Goal: Task Accomplishment & Management: Manage account settings

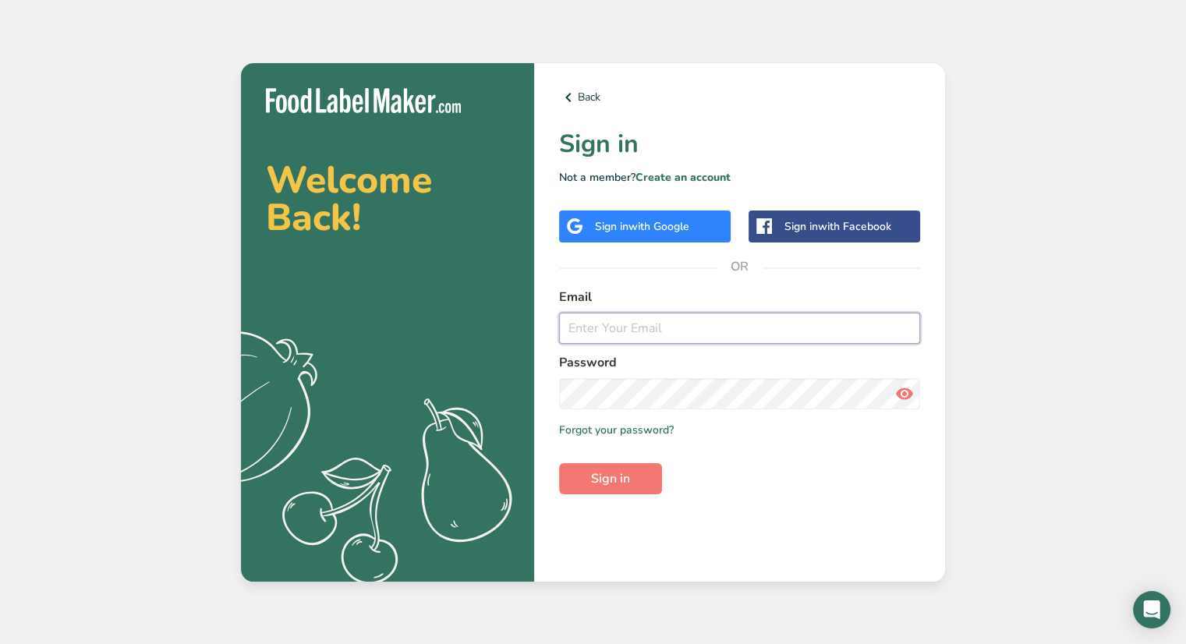
click at [640, 335] on input "email" at bounding box center [739, 328] width 361 height 31
type input "[EMAIL_ADDRESS][DOMAIN_NAME]"
click at [559, 463] on button "Sign in" at bounding box center [610, 478] width 103 height 31
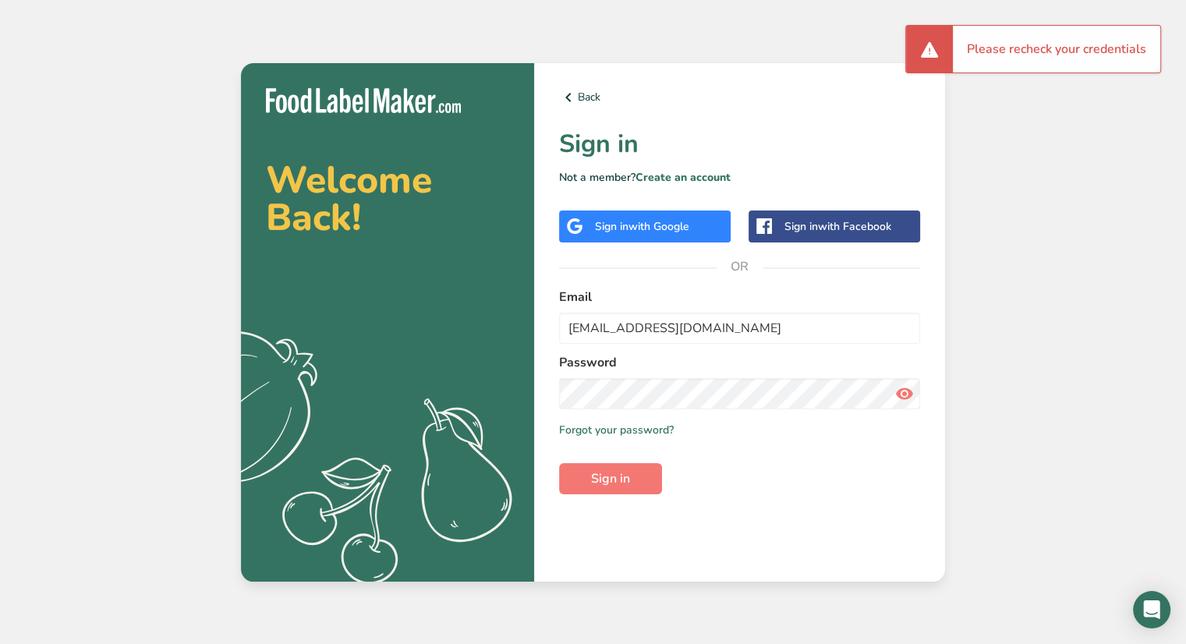
click at [911, 397] on icon at bounding box center [904, 394] width 19 height 28
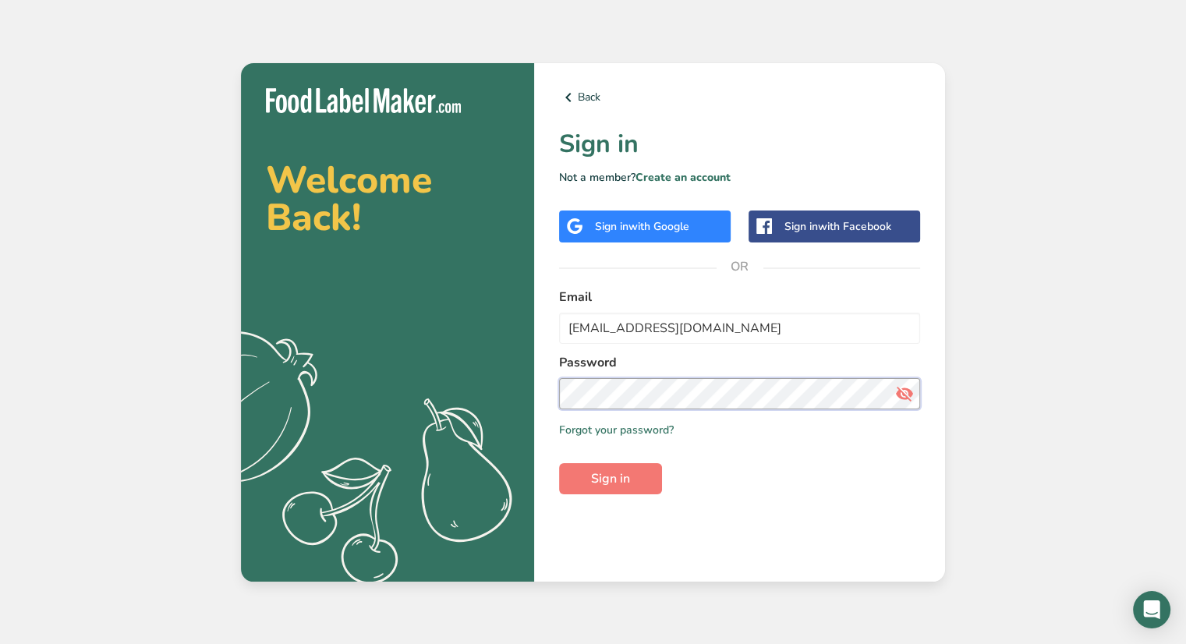
click at [324, 416] on section "Welcome Back! .a{fill:#f5f3ed;} Back Sign in Not a member? Create an account Si…" at bounding box center [593, 322] width 704 height 519
click at [628, 477] on span "Sign in" at bounding box center [610, 479] width 39 height 19
click at [629, 492] on button "Sign in" at bounding box center [610, 478] width 103 height 31
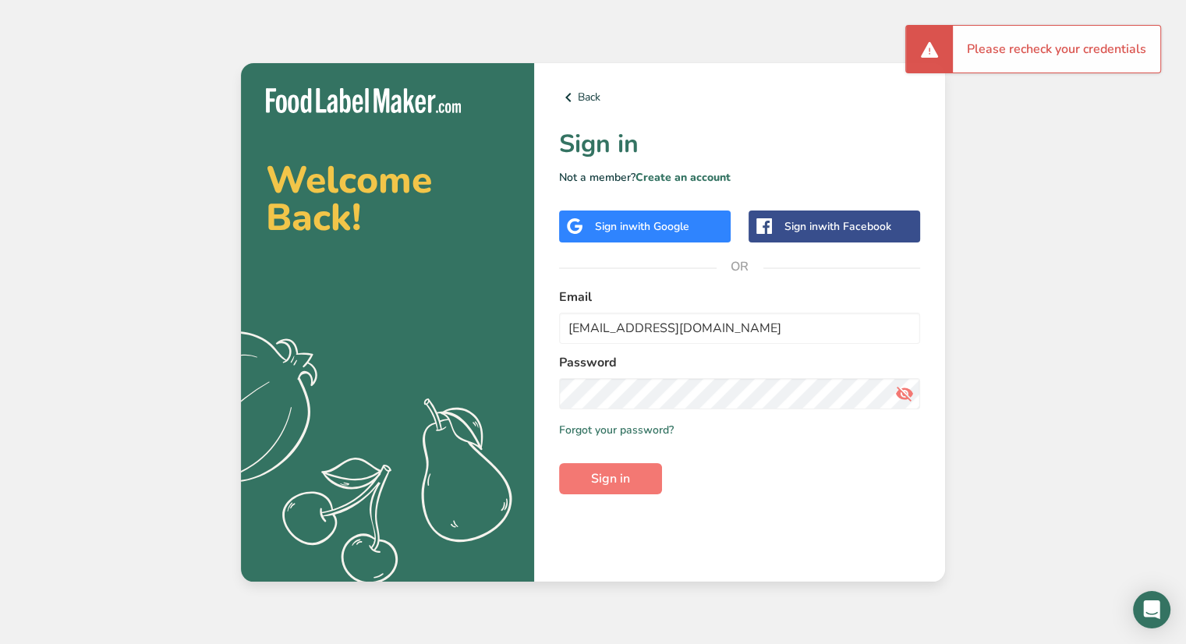
click at [689, 216] on div "Sign in with Google" at bounding box center [645, 227] width 172 height 32
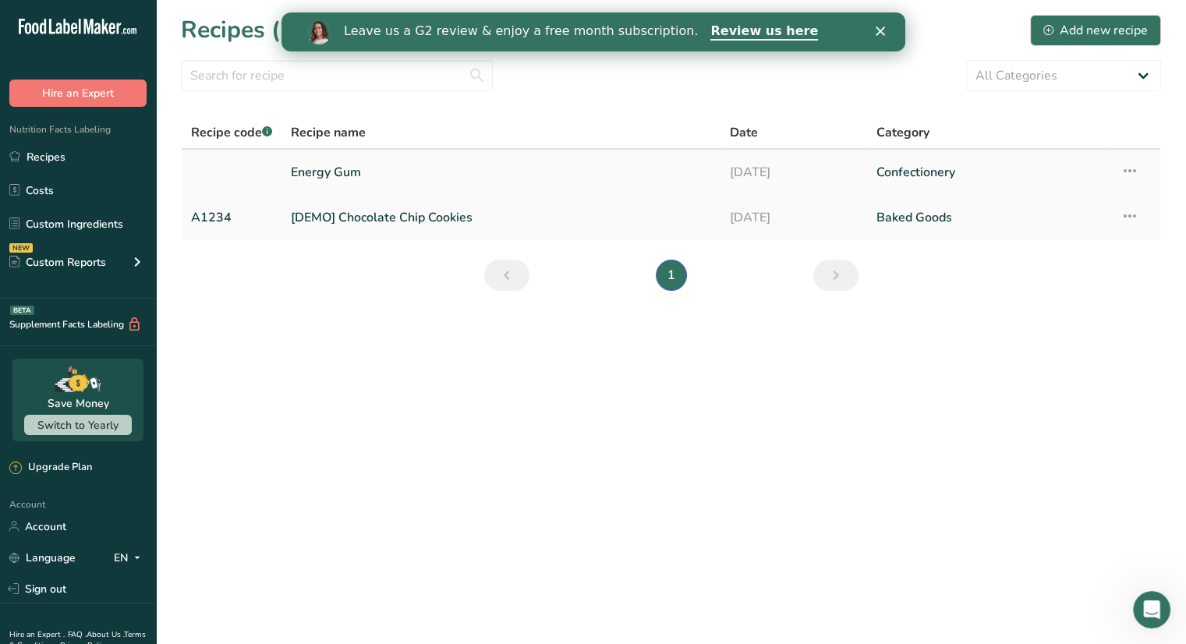
click at [338, 172] on link "Energy Gum" at bounding box center [501, 172] width 420 height 33
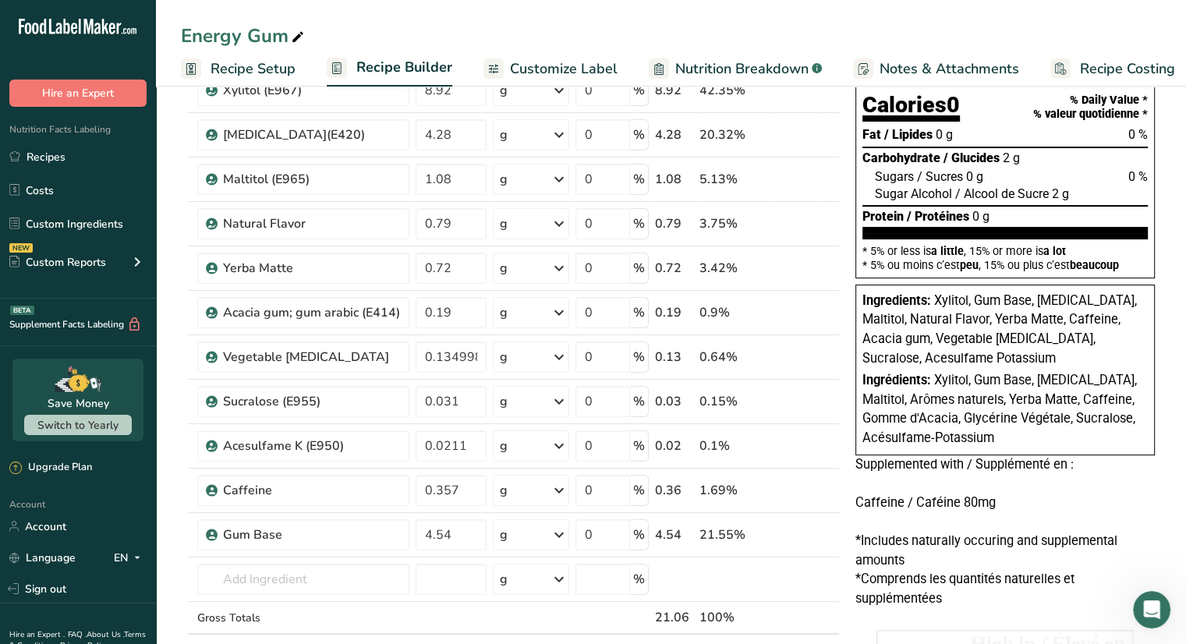
scroll to position [134, 0]
click at [54, 525] on link "Account" at bounding box center [78, 526] width 156 height 27
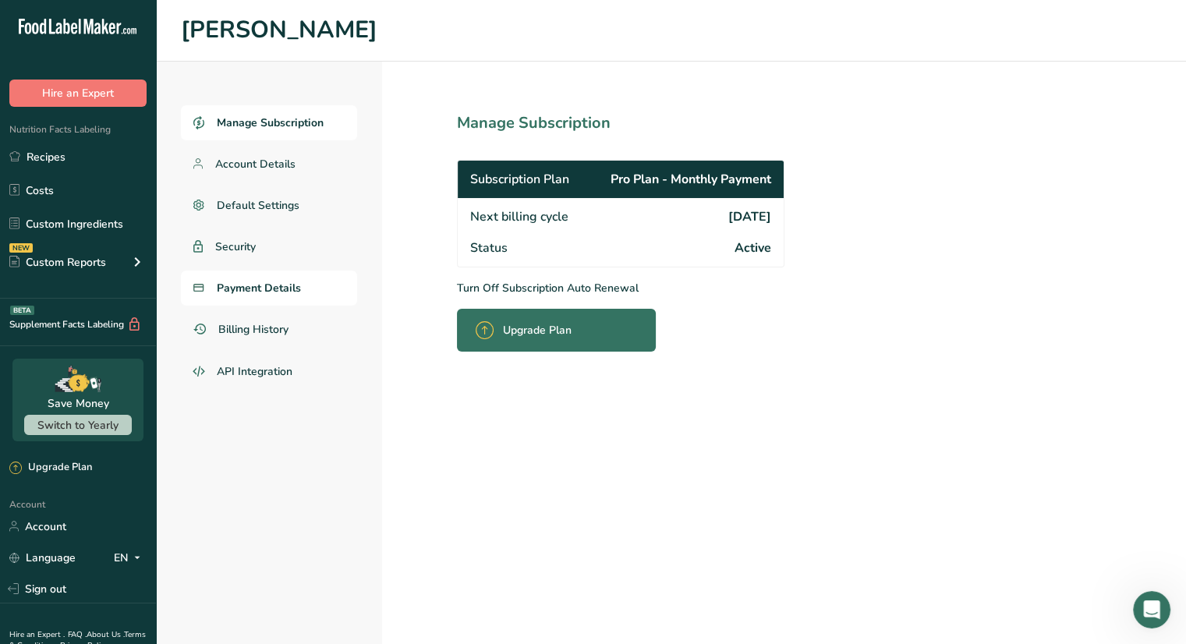
click at [254, 276] on link "Payment Details" at bounding box center [269, 288] width 176 height 35
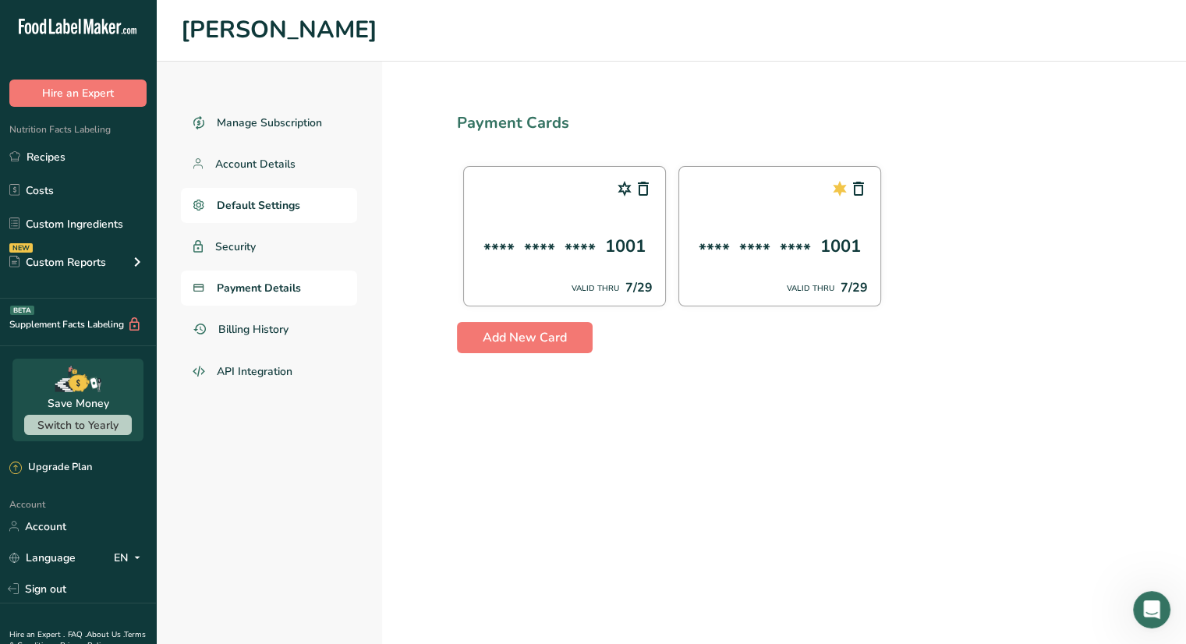
click at [270, 191] on link "Default Settings" at bounding box center [269, 205] width 176 height 35
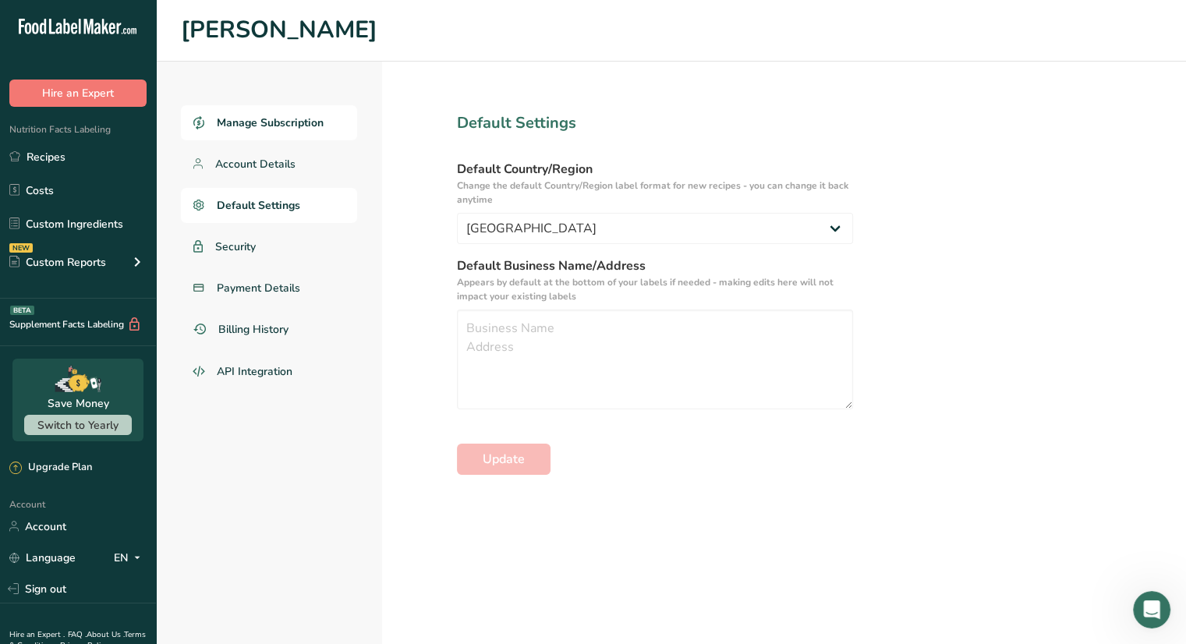
click at [280, 129] on span "Manage Subscription" at bounding box center [270, 123] width 107 height 16
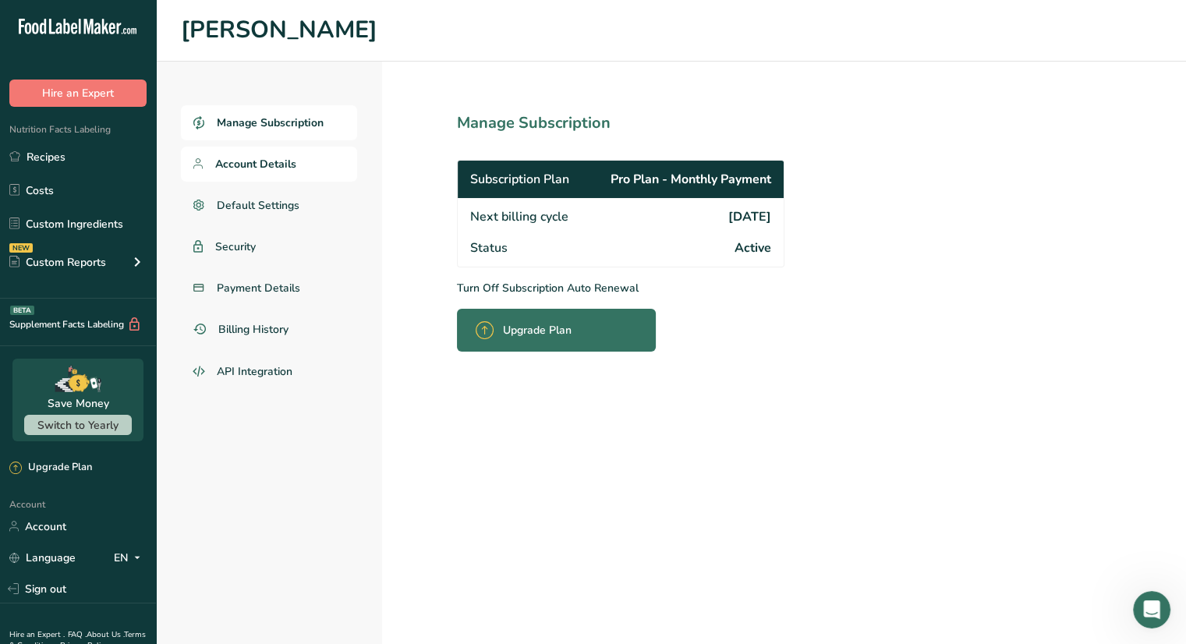
click at [261, 169] on span "Account Details" at bounding box center [255, 164] width 81 height 16
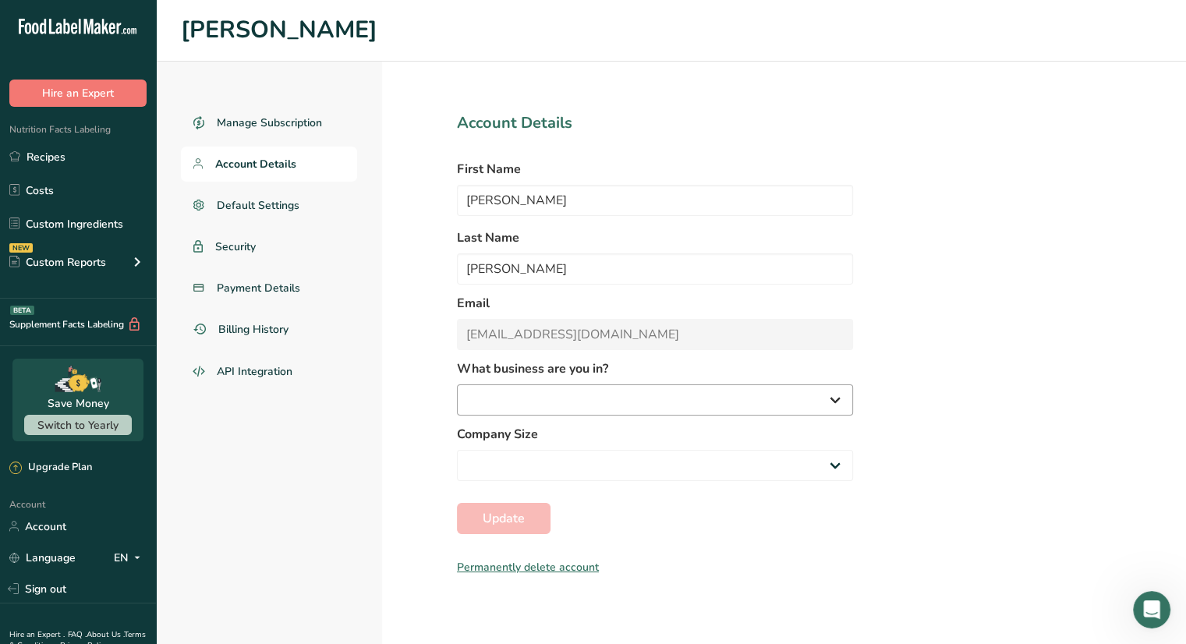
select select "1"
click at [244, 204] on span "Default Settings" at bounding box center [258, 205] width 83 height 16
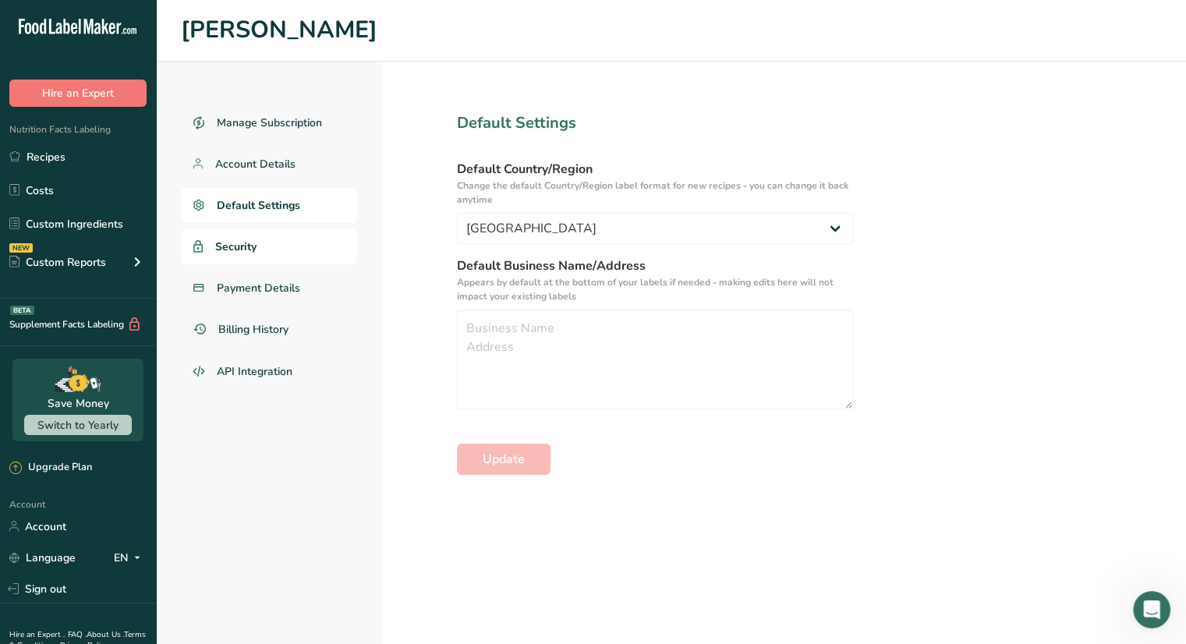
click at [239, 262] on link "Security" at bounding box center [269, 246] width 176 height 35
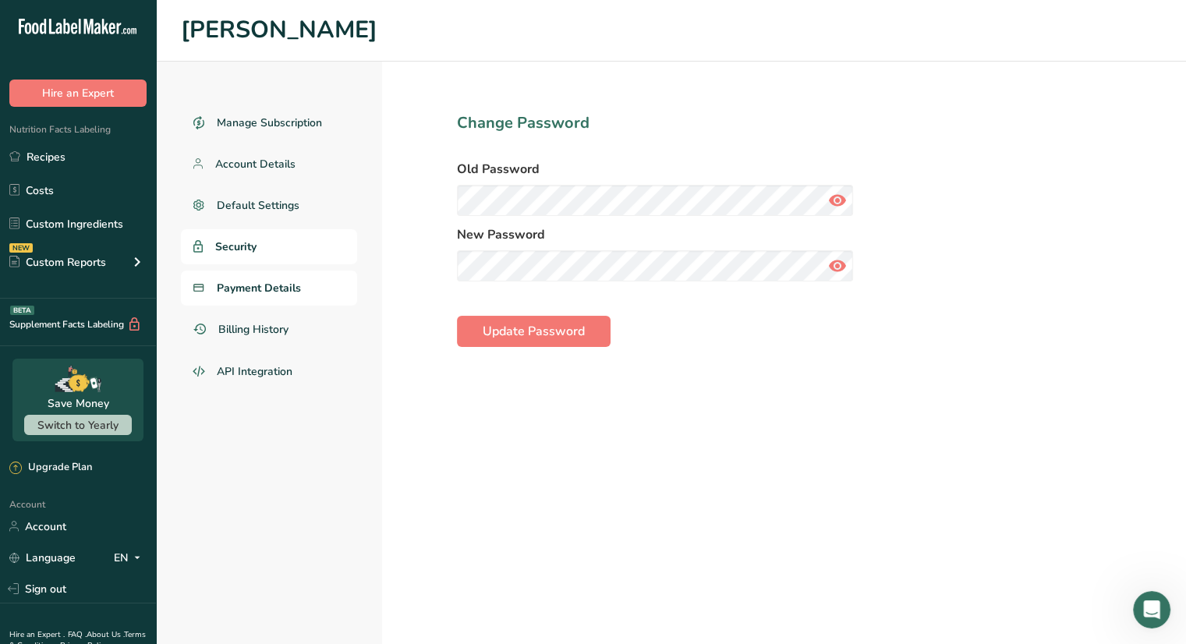
click at [257, 292] on span "Payment Details" at bounding box center [259, 288] width 84 height 16
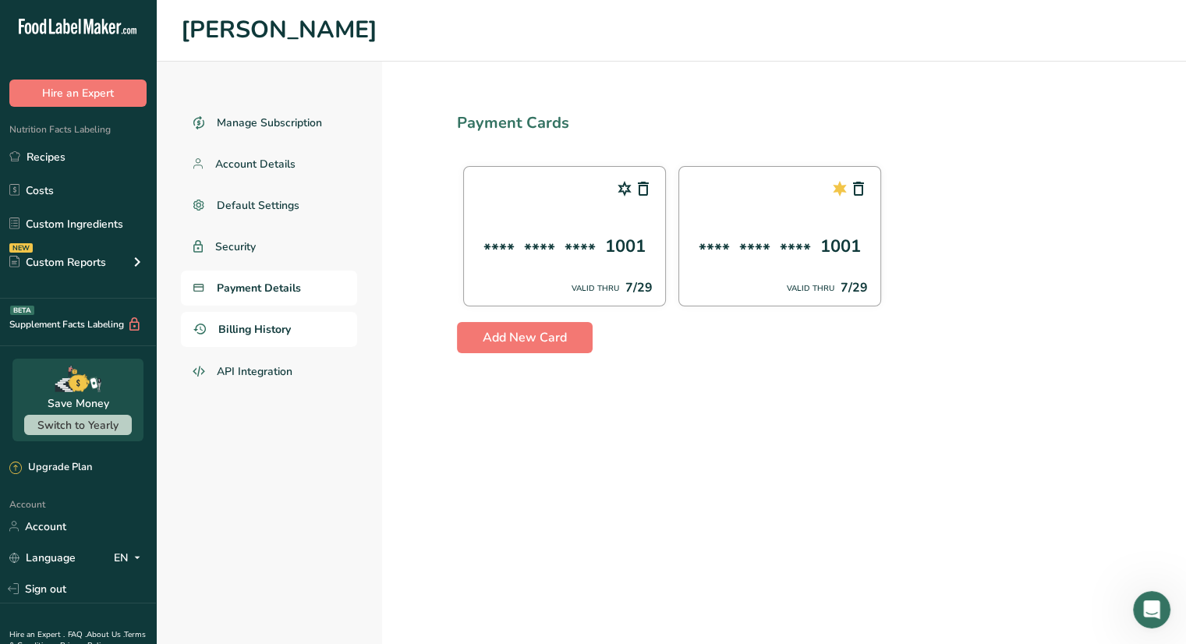
click at [265, 325] on span "Billing History" at bounding box center [254, 329] width 73 height 16
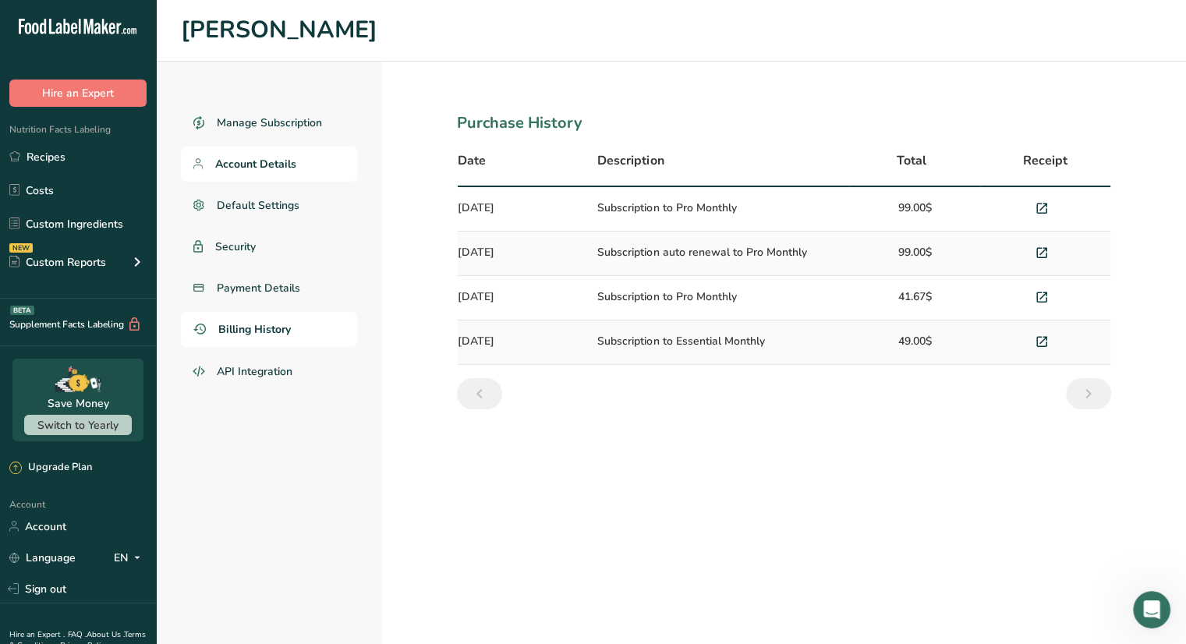
click at [257, 151] on link "Account Details" at bounding box center [269, 164] width 176 height 35
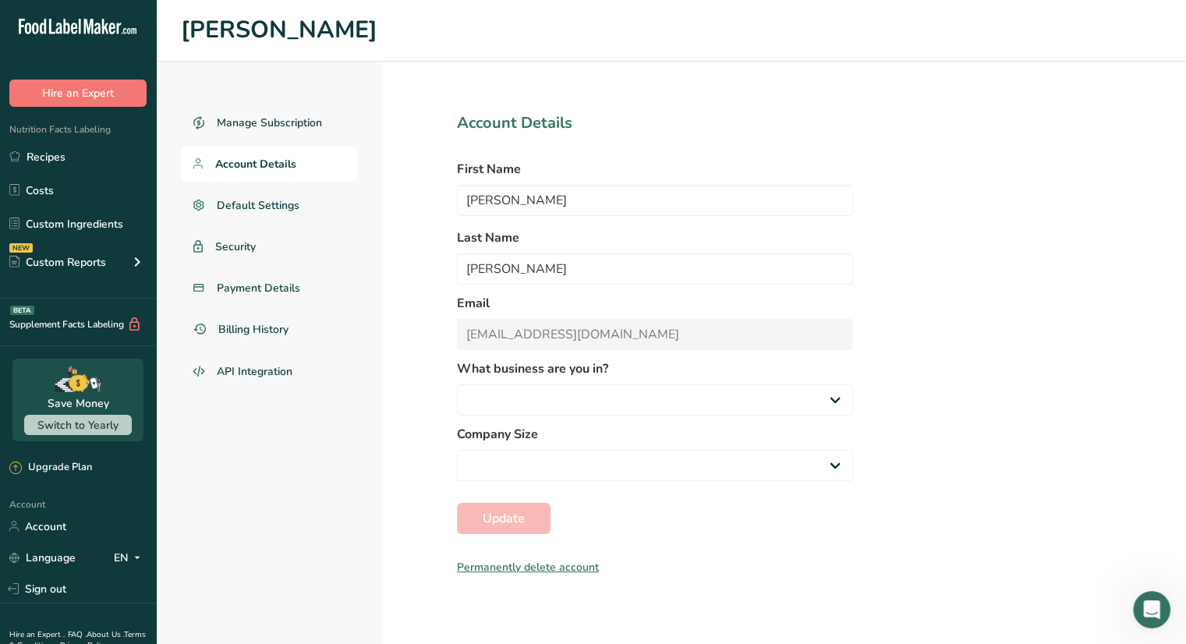
select select
click at [285, 116] on span "Manage Subscription" at bounding box center [270, 123] width 107 height 16
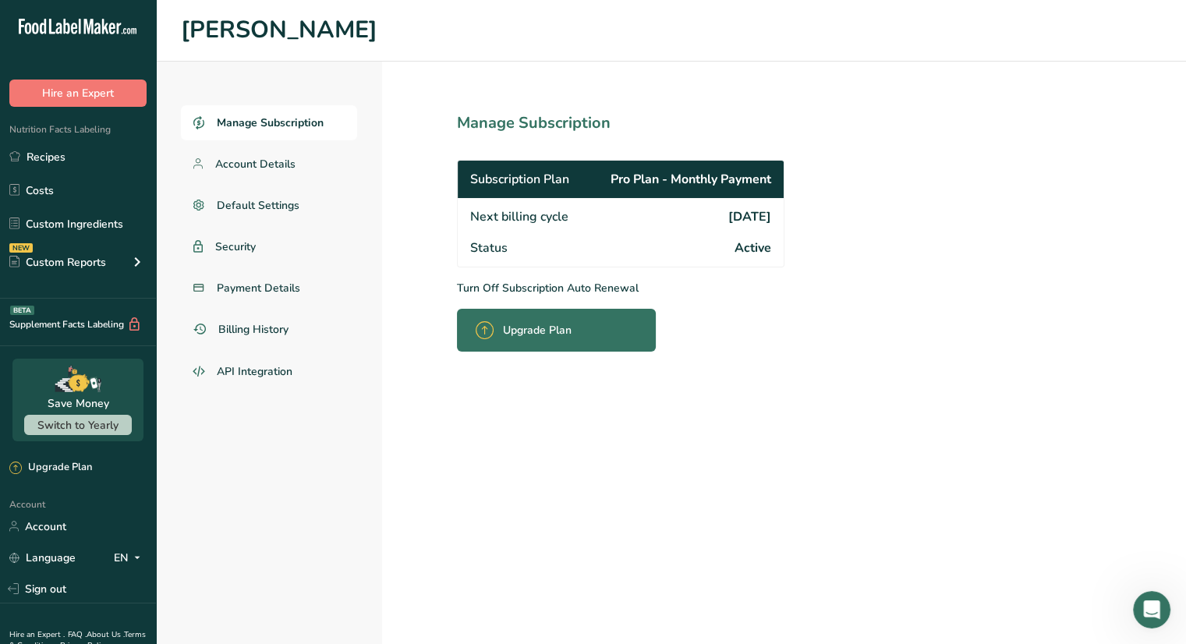
click at [739, 229] on div "Next billing cycle [DATE]" at bounding box center [621, 215] width 326 height 34
click at [587, 278] on section "Manage Subscription Subscription Plan Pro Plan - Monthly Payment Next billing c…" at bounding box center [655, 353] width 546 height 583
click at [587, 190] on div "Subscription Plan Pro Plan - Monthly Payment" at bounding box center [621, 179] width 326 height 37
click at [502, 291] on p "Turn Off Subscription Auto Renewal" at bounding box center [655, 288] width 396 height 16
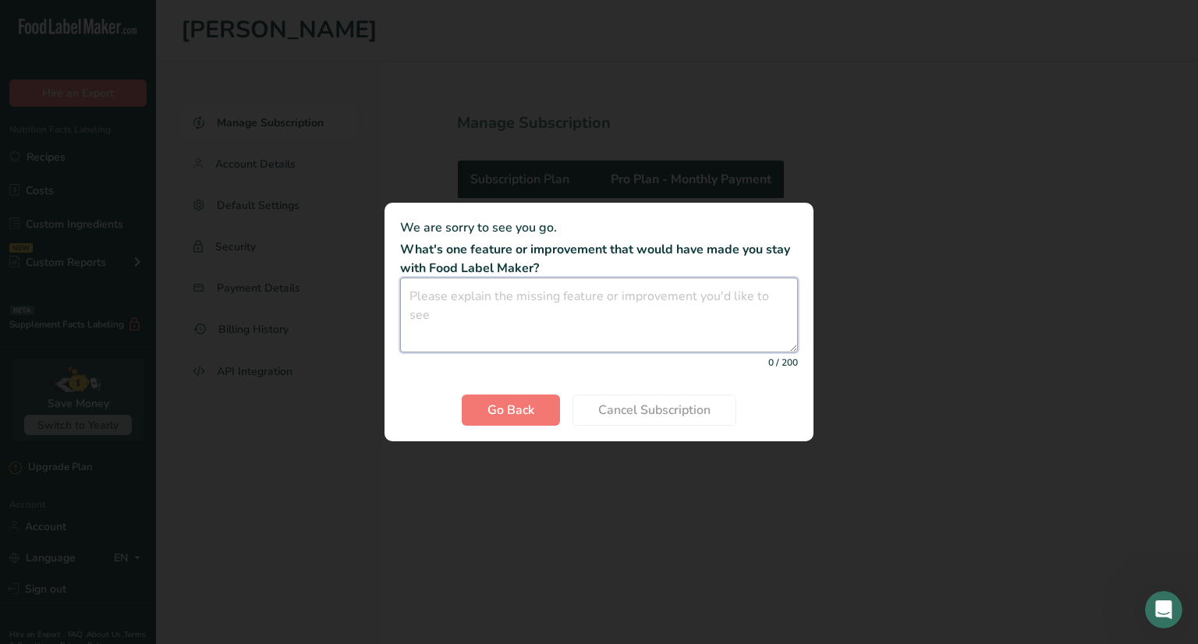
click at [533, 303] on textarea "Cancel subscription modal" at bounding box center [599, 315] width 398 height 75
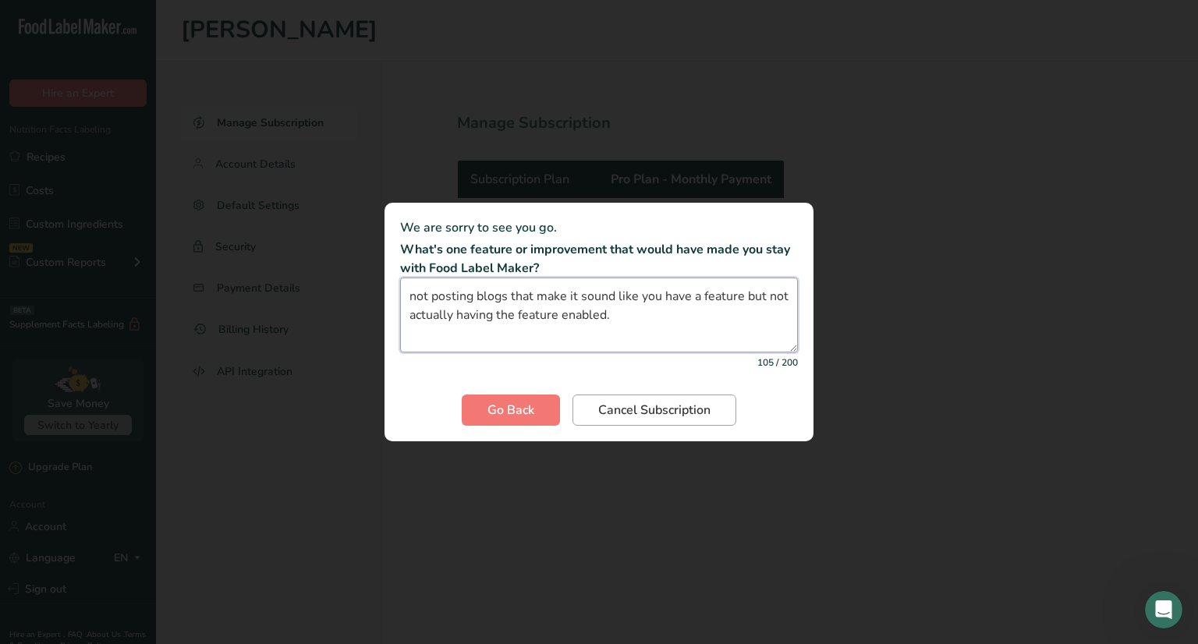
type textarea "not posting blogs that make it sound like you have a feature but not actually h…"
click at [640, 410] on span "Cancel Subscription" at bounding box center [654, 410] width 112 height 19
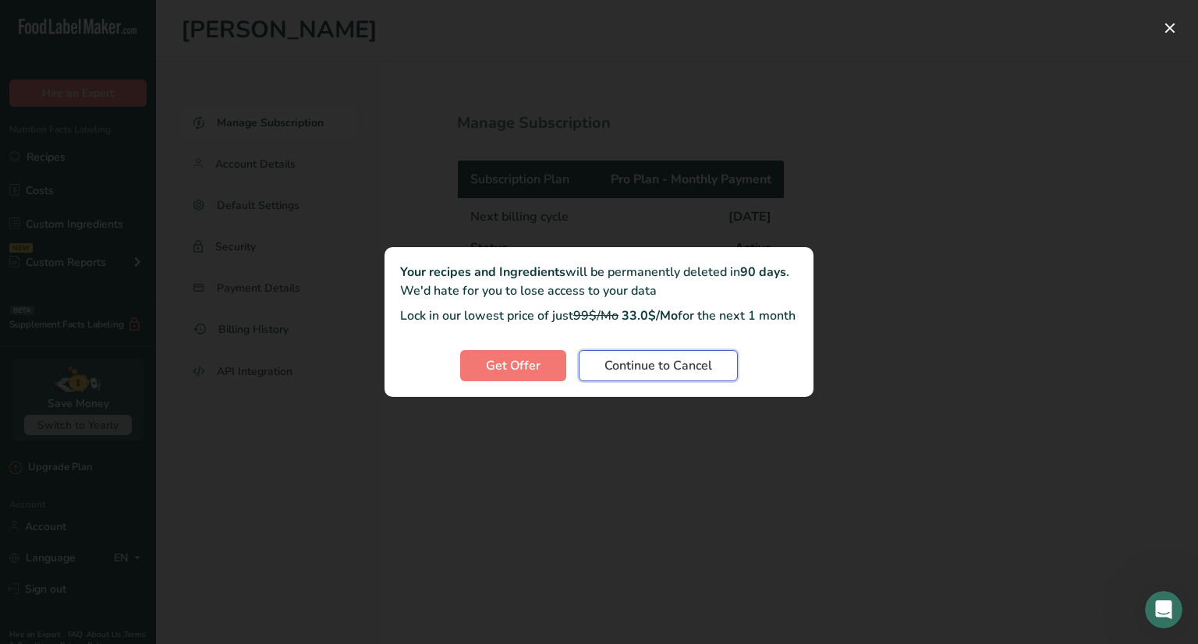
click at [654, 375] on span "Continue to Cancel" at bounding box center [659, 365] width 108 height 19
